Goal: Ask a question

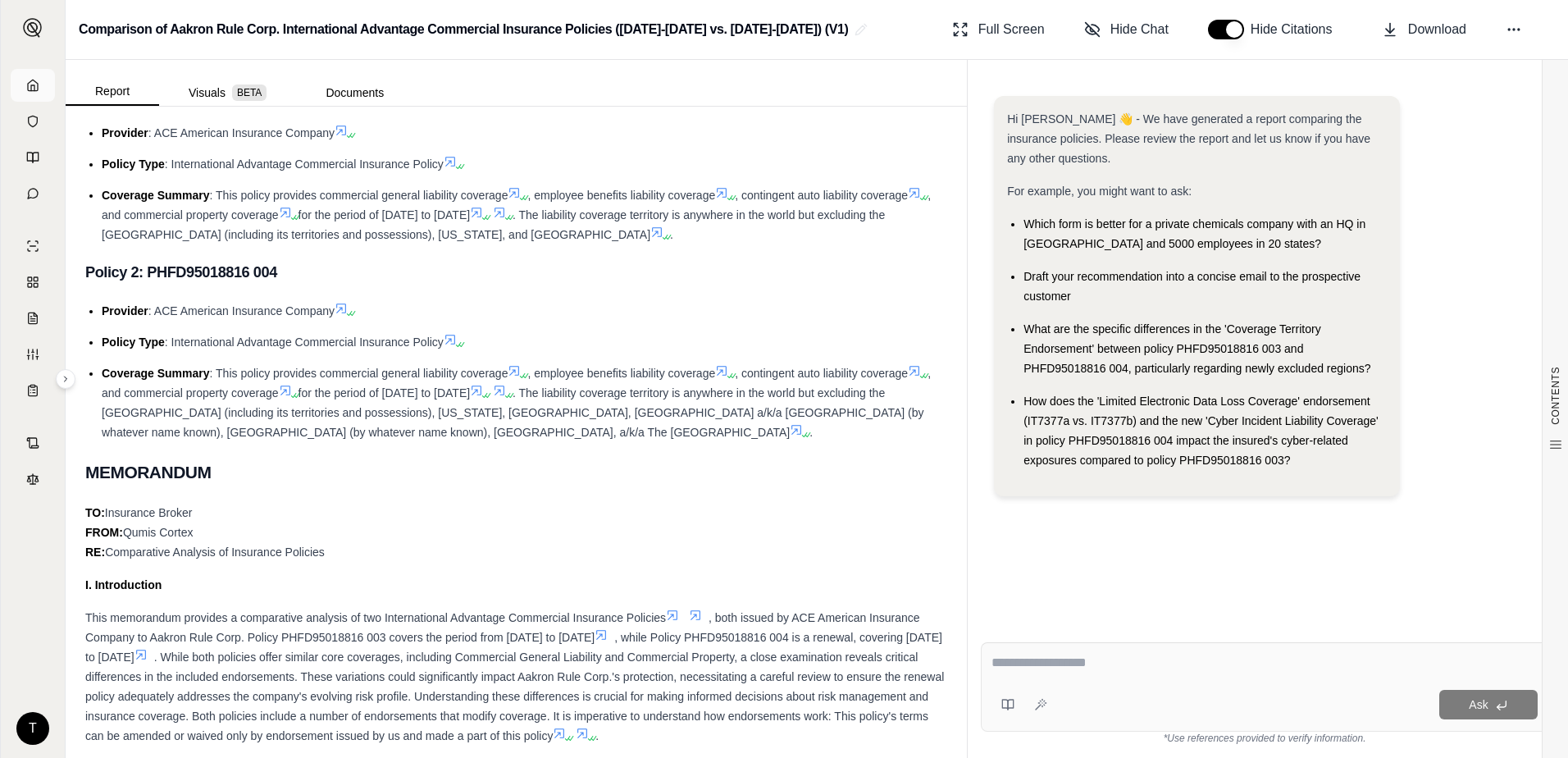
scroll to position [3208, 0]
click at [28, 83] on icon at bounding box center [33, 84] width 10 height 11
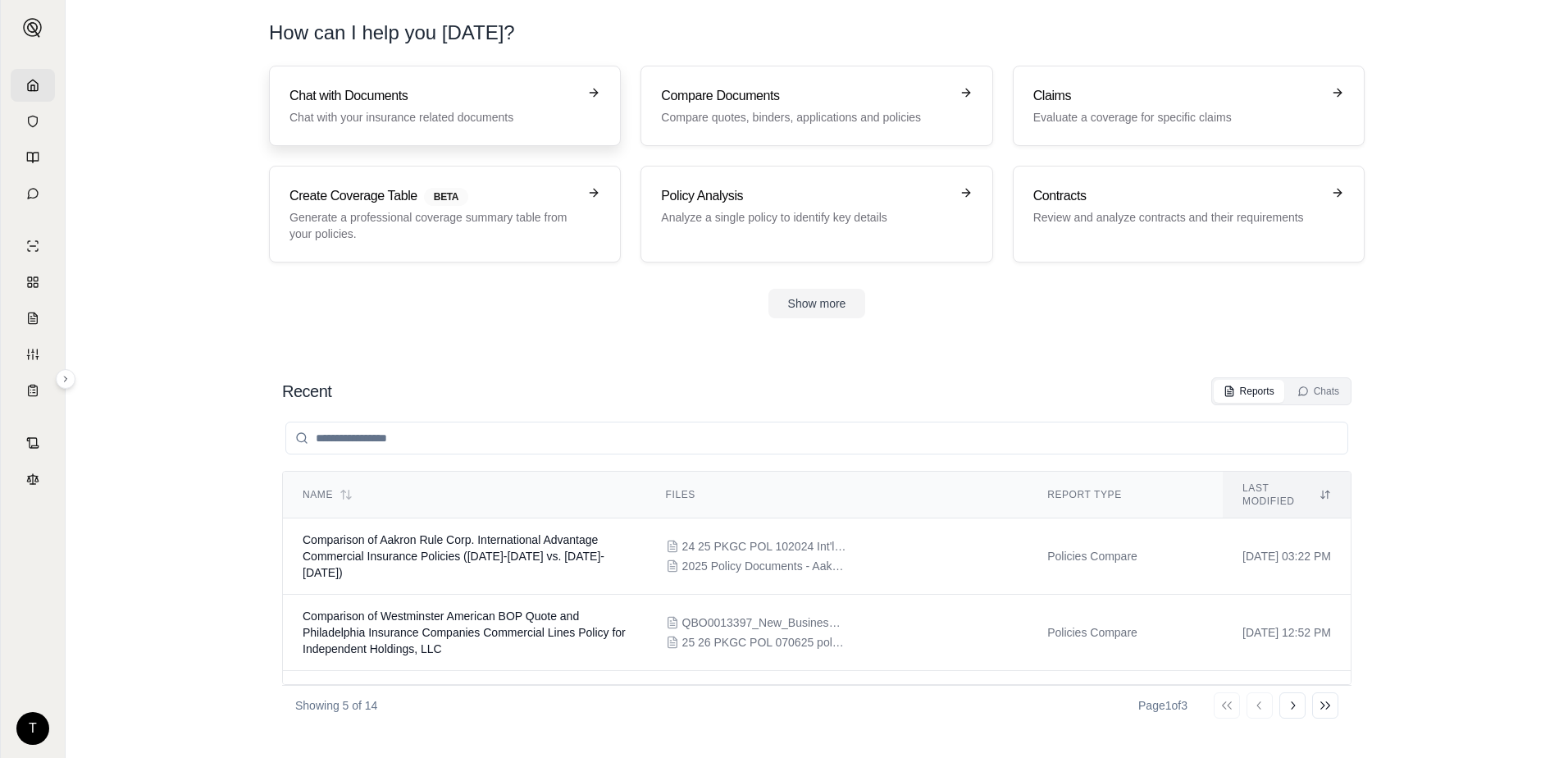
click at [359, 108] on div "Chat with Documents Chat with your insurance related documents" at bounding box center [434, 105] width 288 height 39
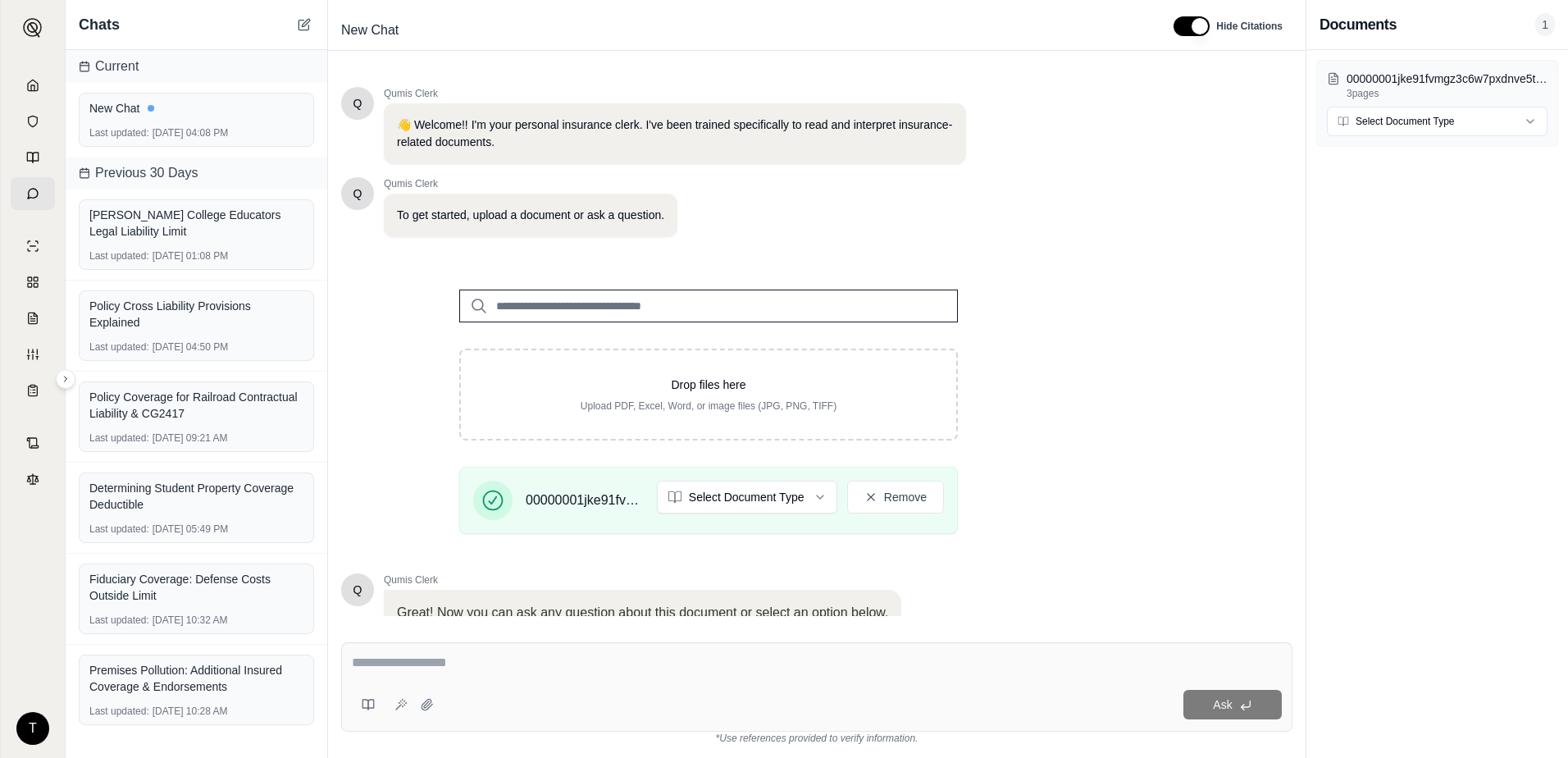
scroll to position [128, 0]
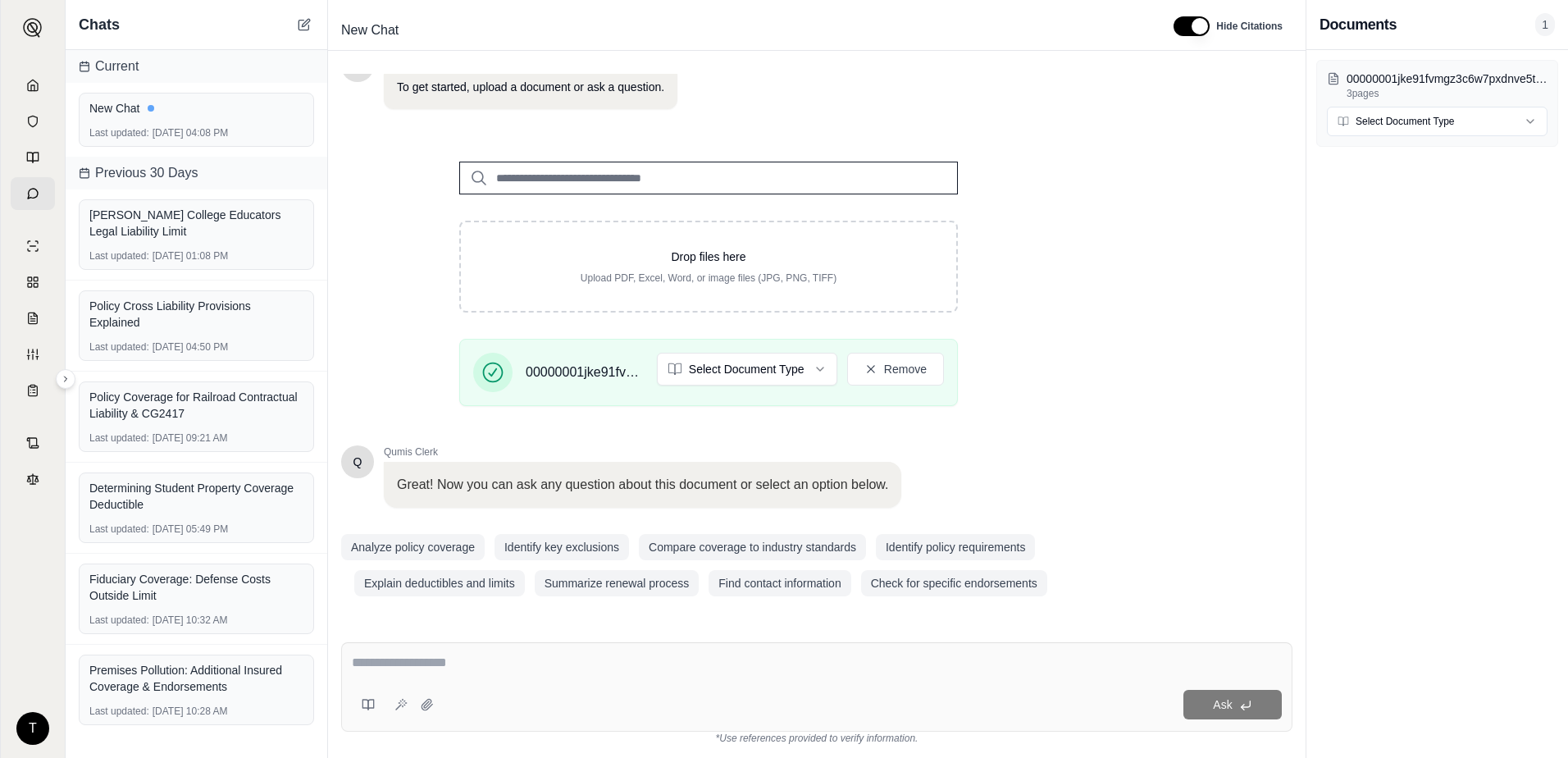
click at [491, 657] on textarea at bounding box center [816, 663] width 930 height 20
type textarea "**********"
click at [1213, 703] on span "Ask" at bounding box center [1222, 705] width 19 height 13
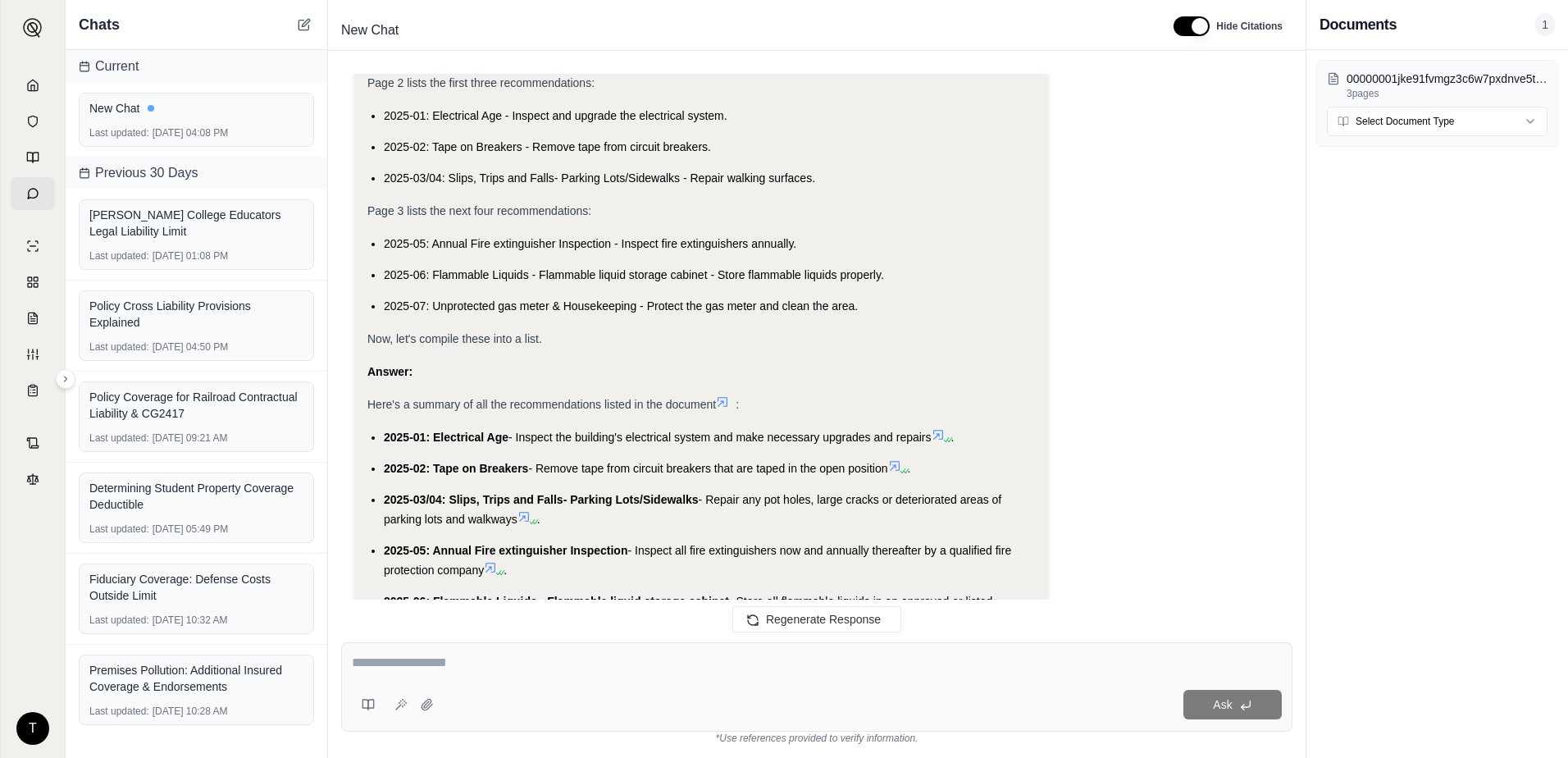
scroll to position [665, 0]
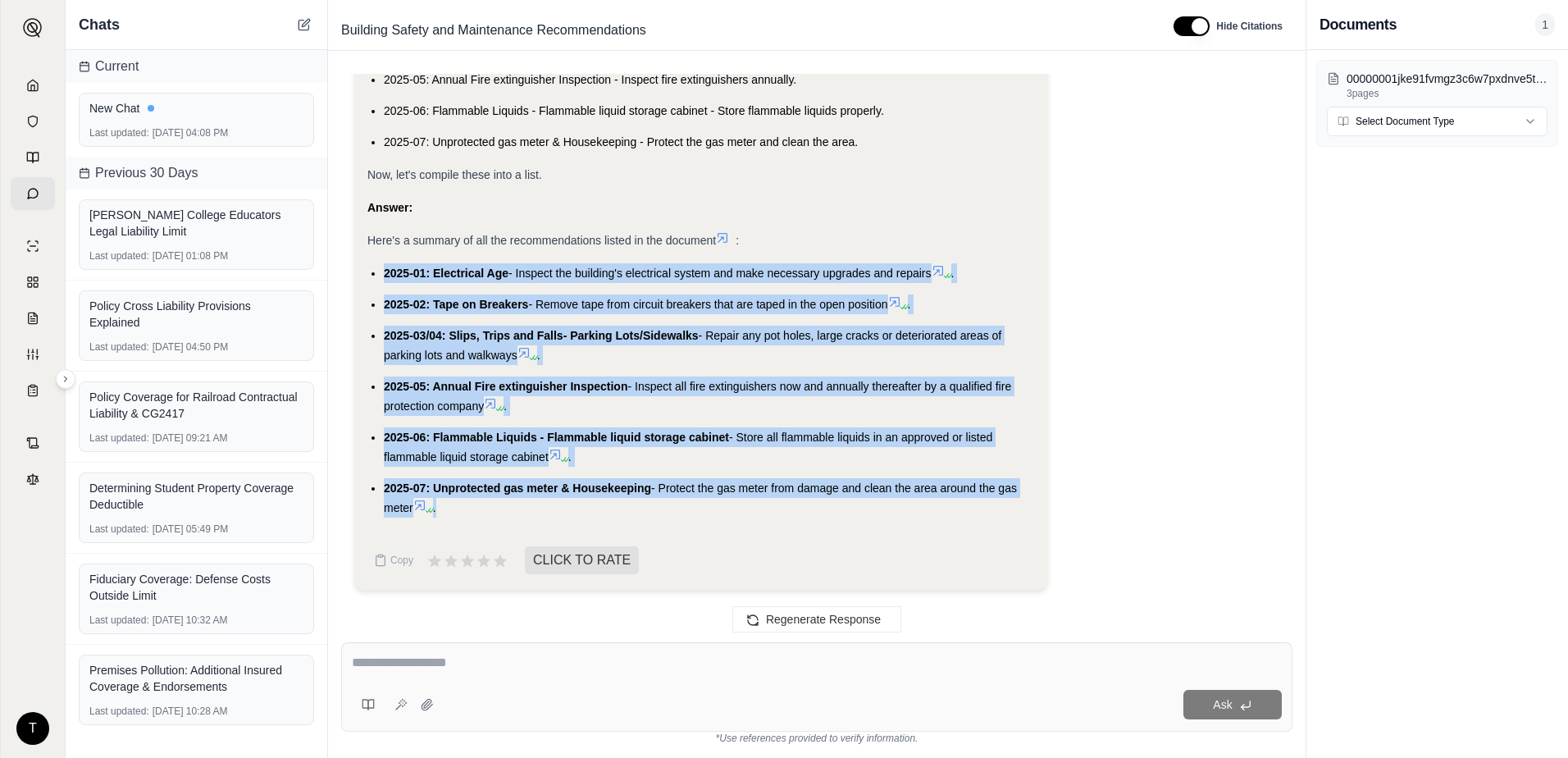
drag, startPoint x: 454, startPoint y: 510, endPoint x: 382, endPoint y: 267, distance: 253.4
click at [382, 267] on ul "2025-01: Electrical Age - Inspect the building's electrical system and make nec…" at bounding box center [701, 390] width 667 height 254
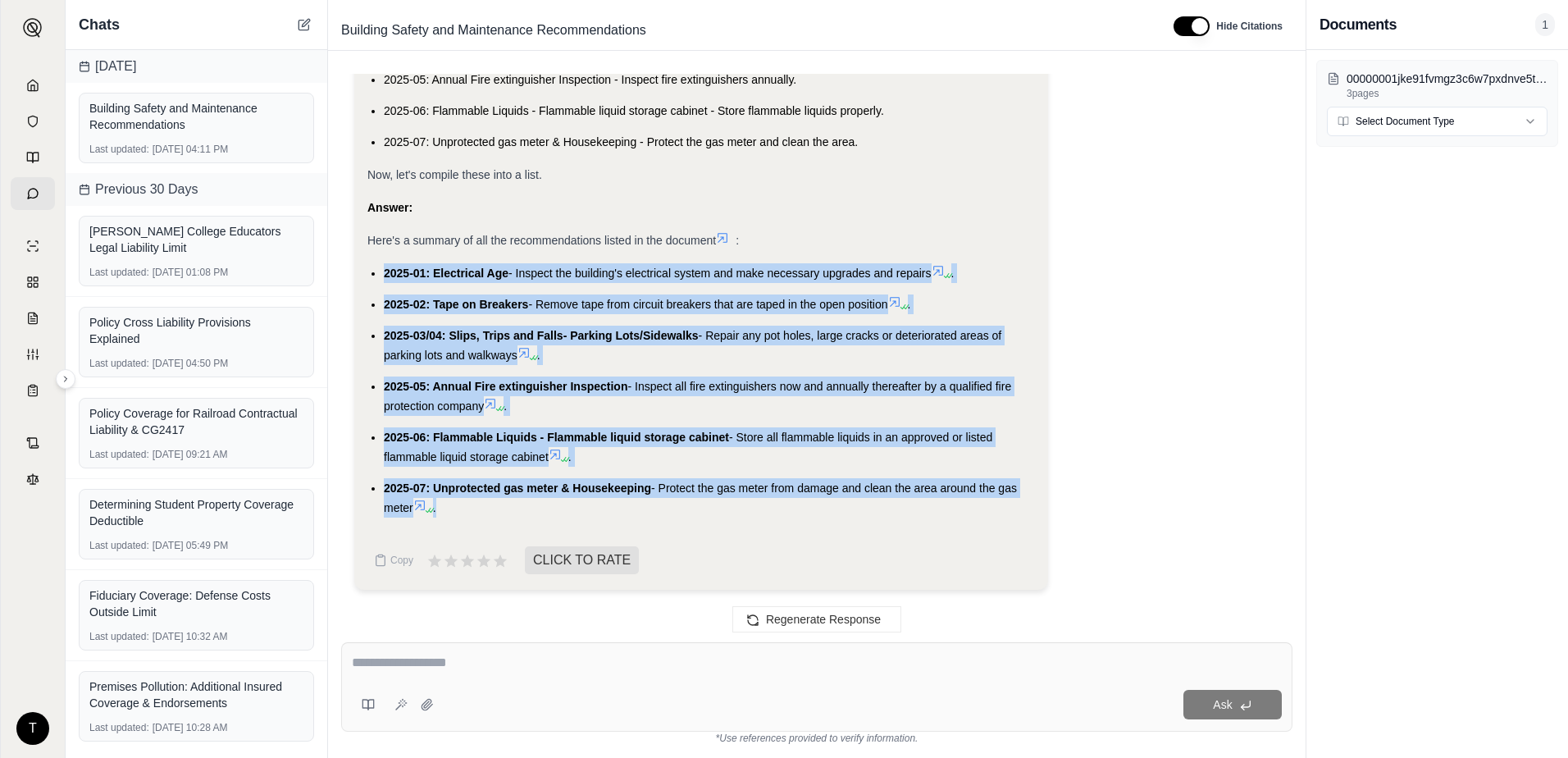
drag, startPoint x: 382, startPoint y: 267, endPoint x: 422, endPoint y: 272, distance: 40.3
copy ul "2025-01: Electrical Age - Inspect the building's electrical system and make nec…"
